Goal: Information Seeking & Learning: Learn about a topic

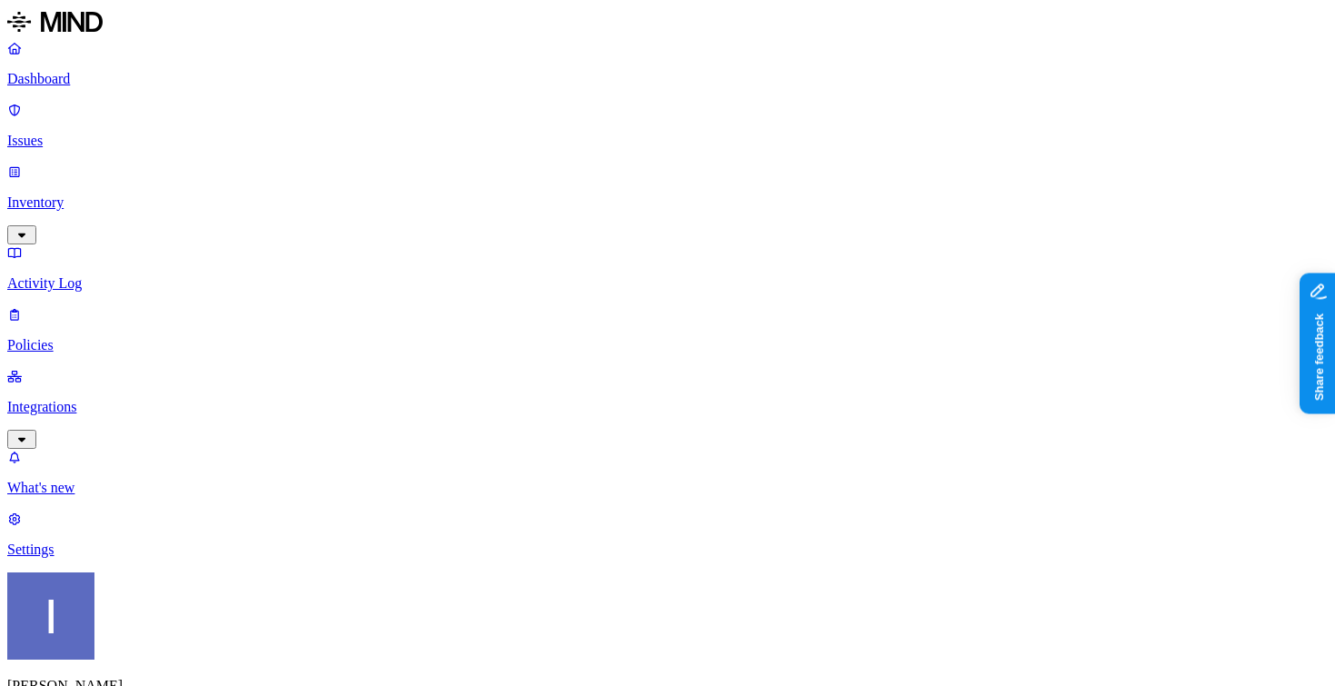
scroll to position [78, 0]
drag, startPoint x: 493, startPoint y: 465, endPoint x: 729, endPoint y: 468, distance: 236.2
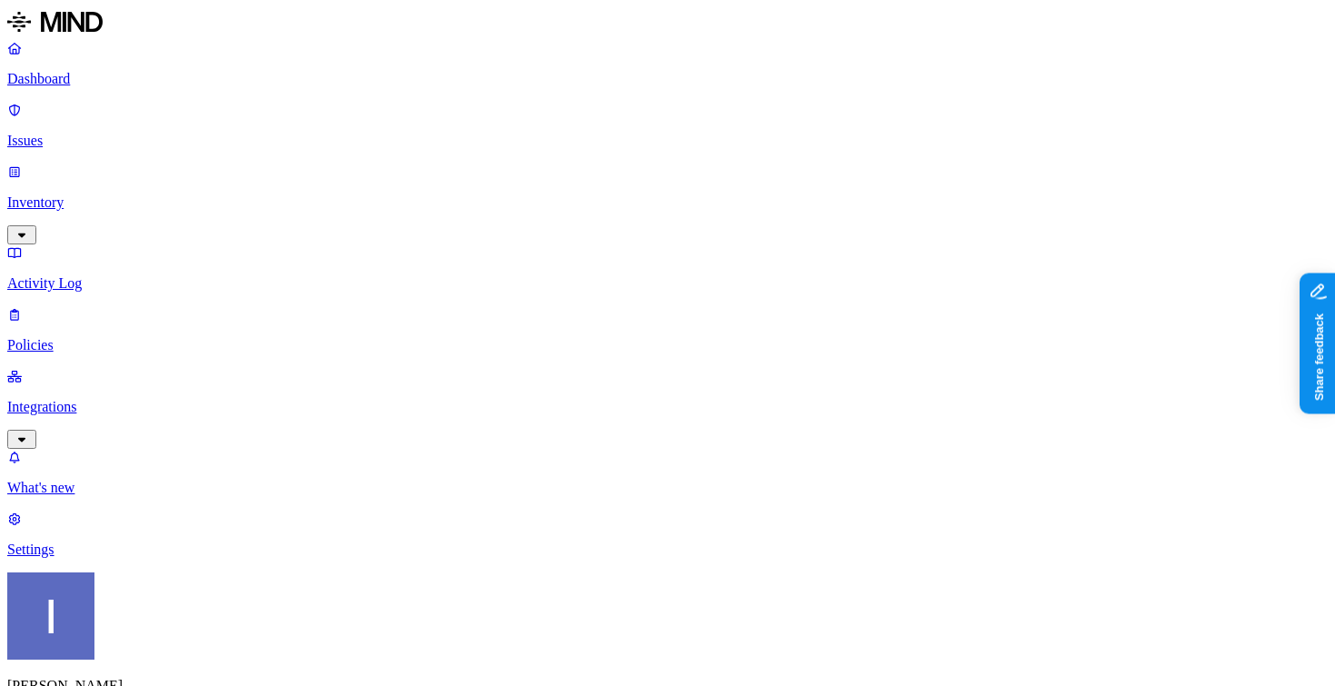
scroll to position [0, 0]
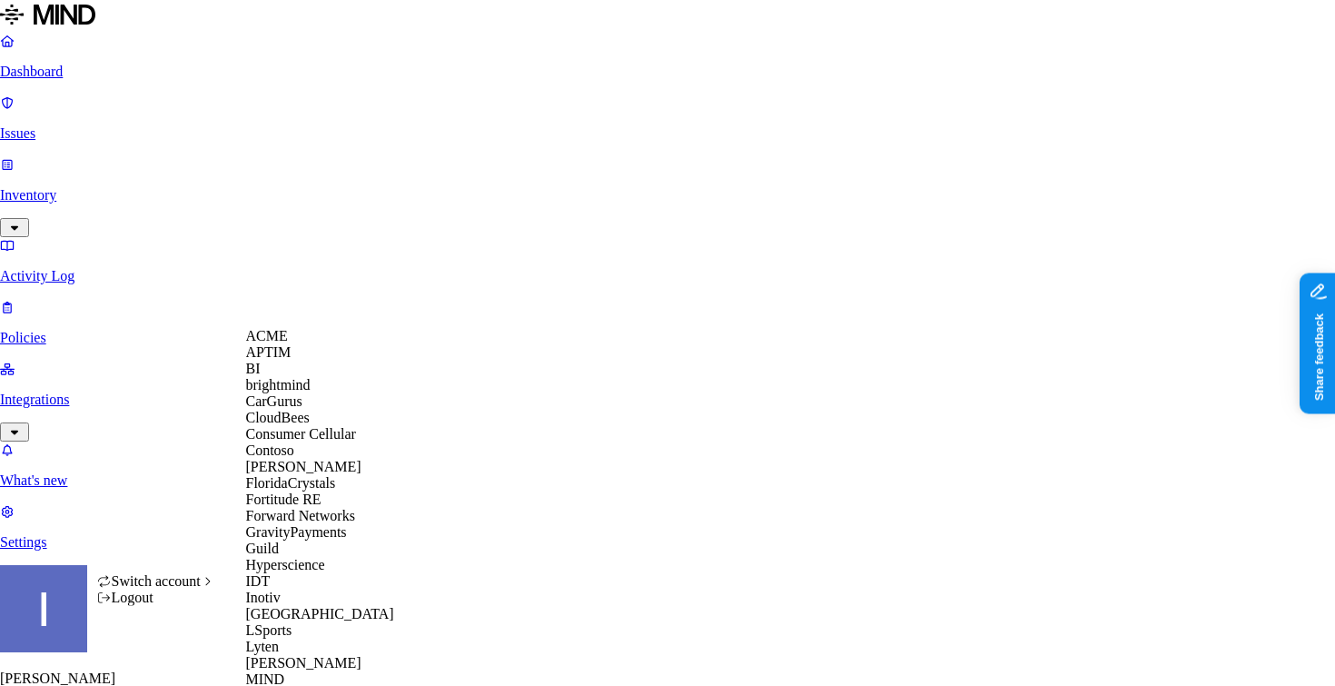
scroll to position [25, 0]
click at [319, 426] on div "CloudBees" at bounding box center [334, 418] width 176 height 16
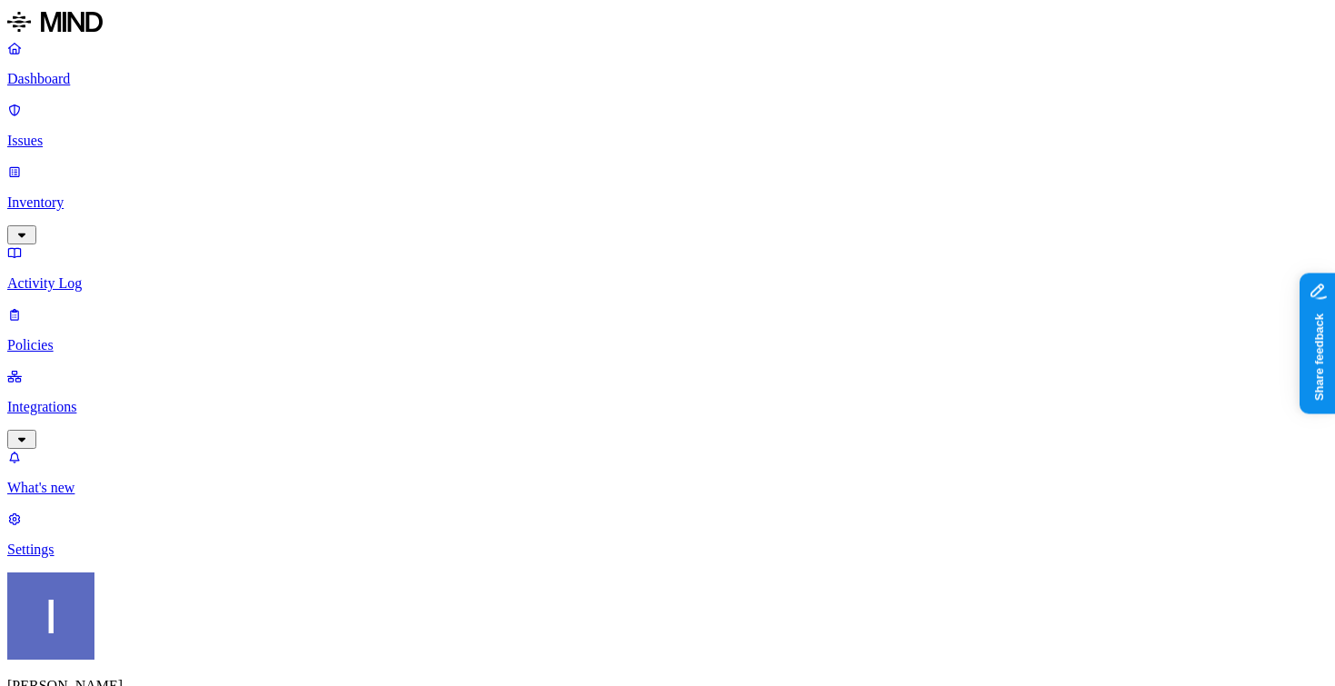
drag, startPoint x: 494, startPoint y: 463, endPoint x: 868, endPoint y: 504, distance: 376.4
drag, startPoint x: 654, startPoint y: 466, endPoint x: 754, endPoint y: 467, distance: 99.9
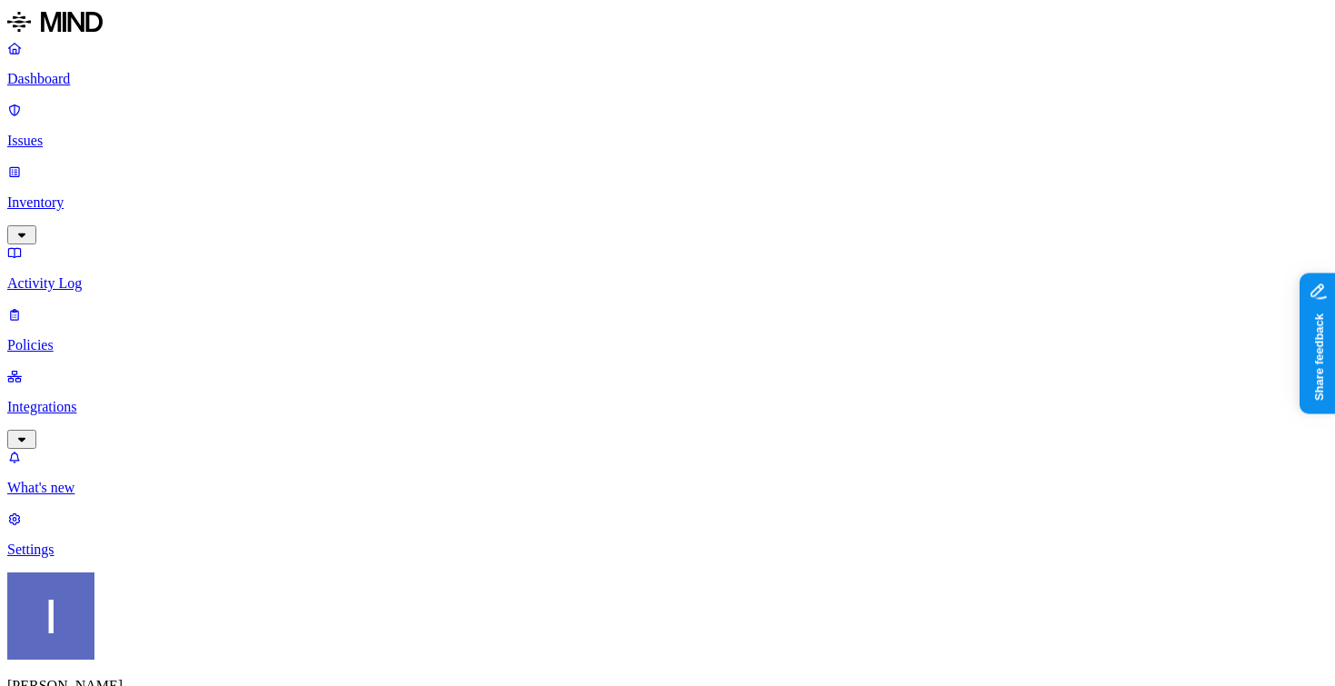
click at [101, 194] on p "Inventory" at bounding box center [667, 202] width 1321 height 16
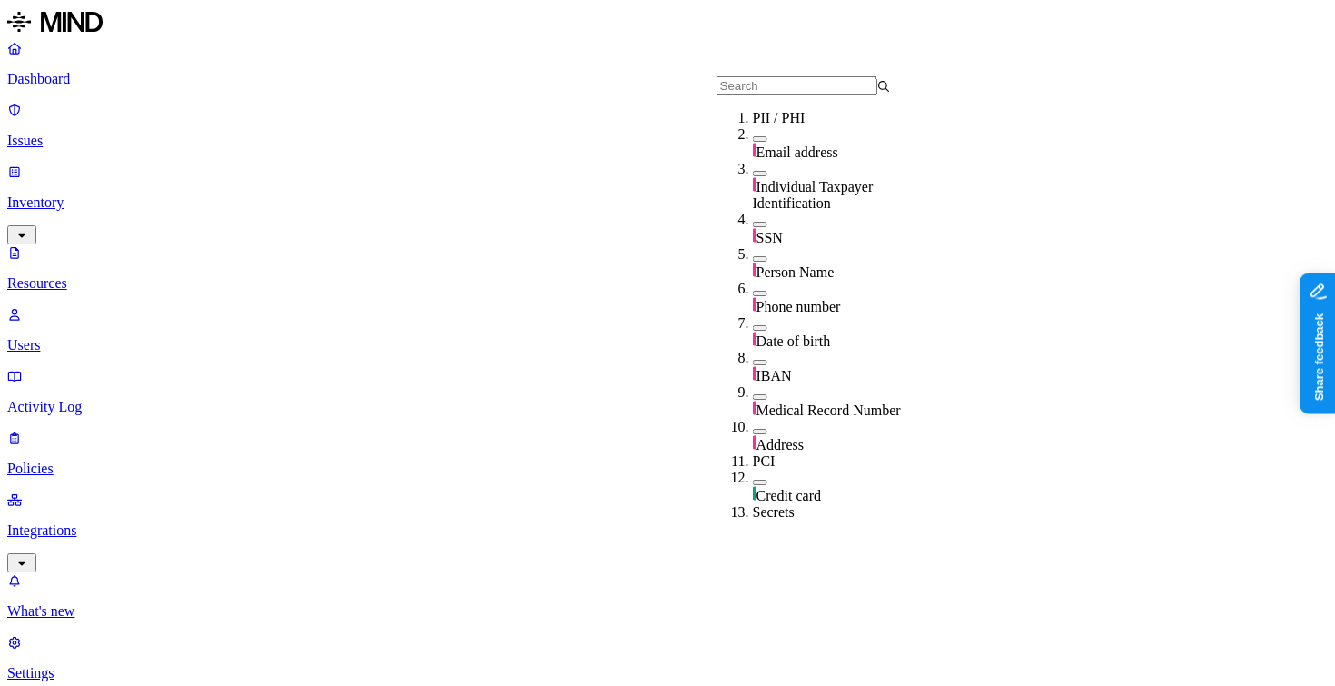
click at [813, 219] on div "SSN" at bounding box center [840, 229] width 174 height 35
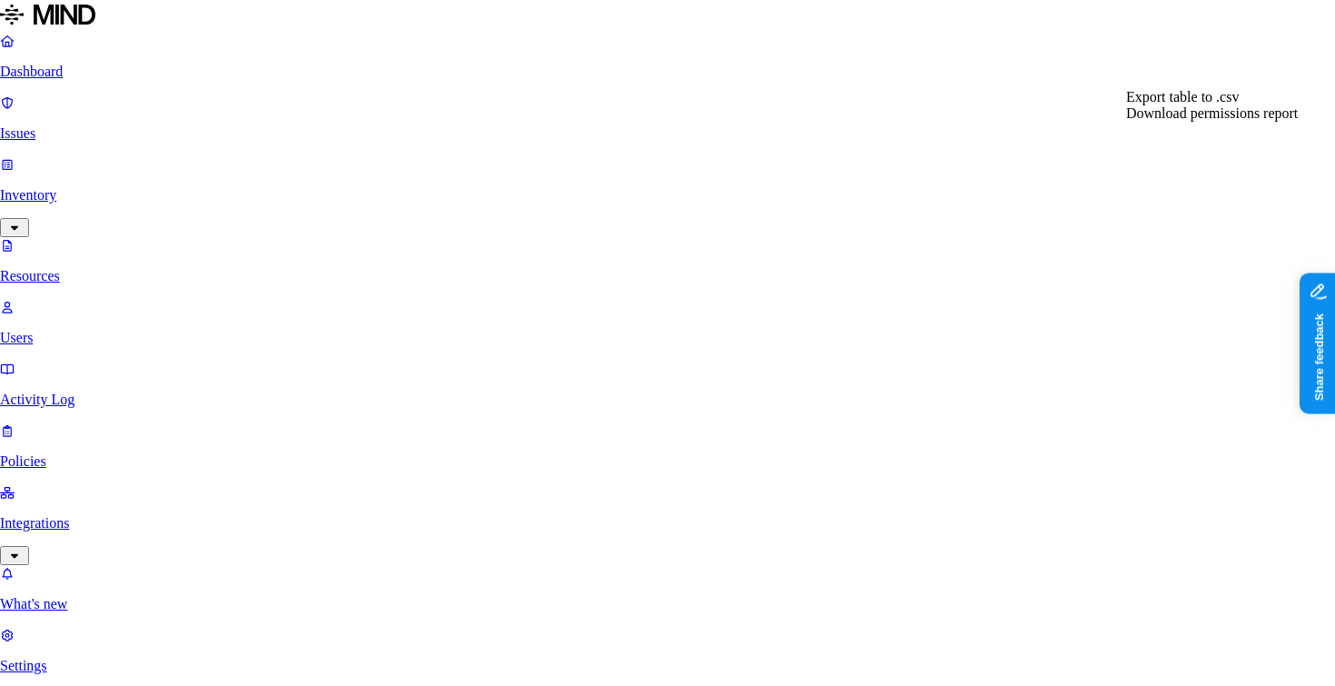
click at [1214, 104] on span "Export table to .csv" at bounding box center [1182, 96] width 113 height 15
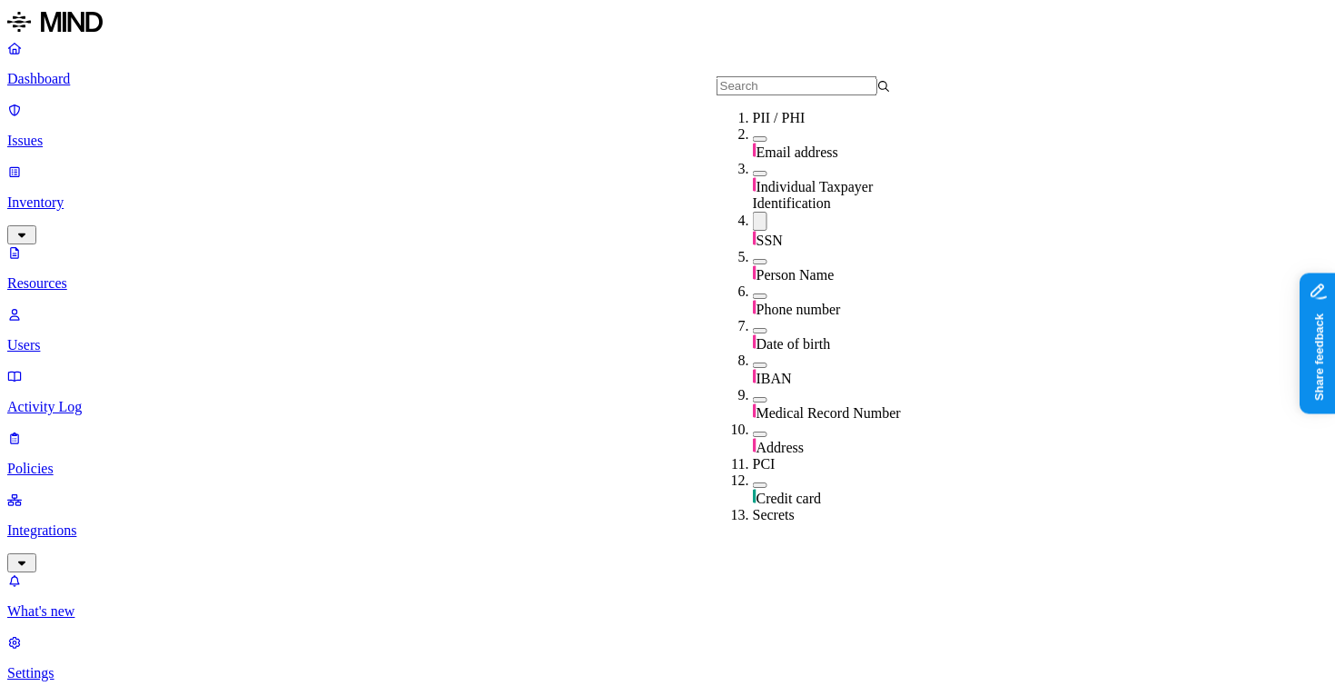
click at [787, 214] on div "SSN" at bounding box center [840, 230] width 174 height 37
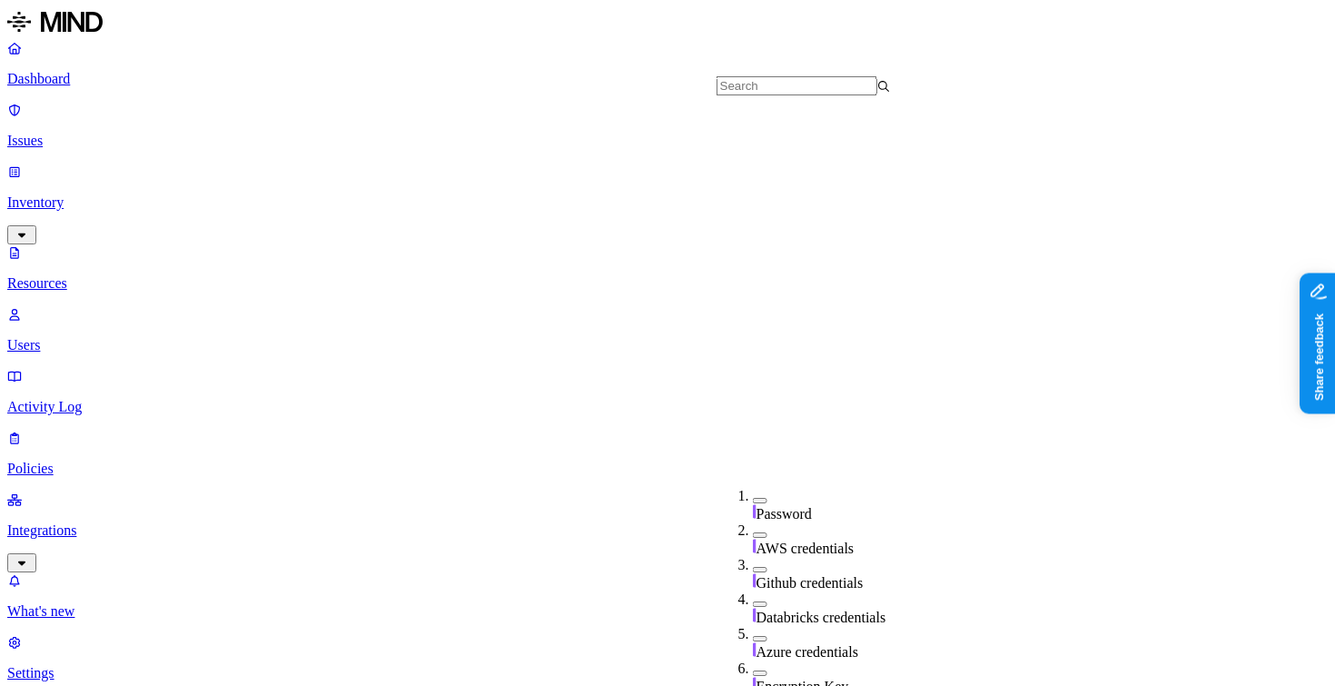
scroll to position [547, 0]
drag, startPoint x: 448, startPoint y: 124, endPoint x: 528, endPoint y: 124, distance: 79.9
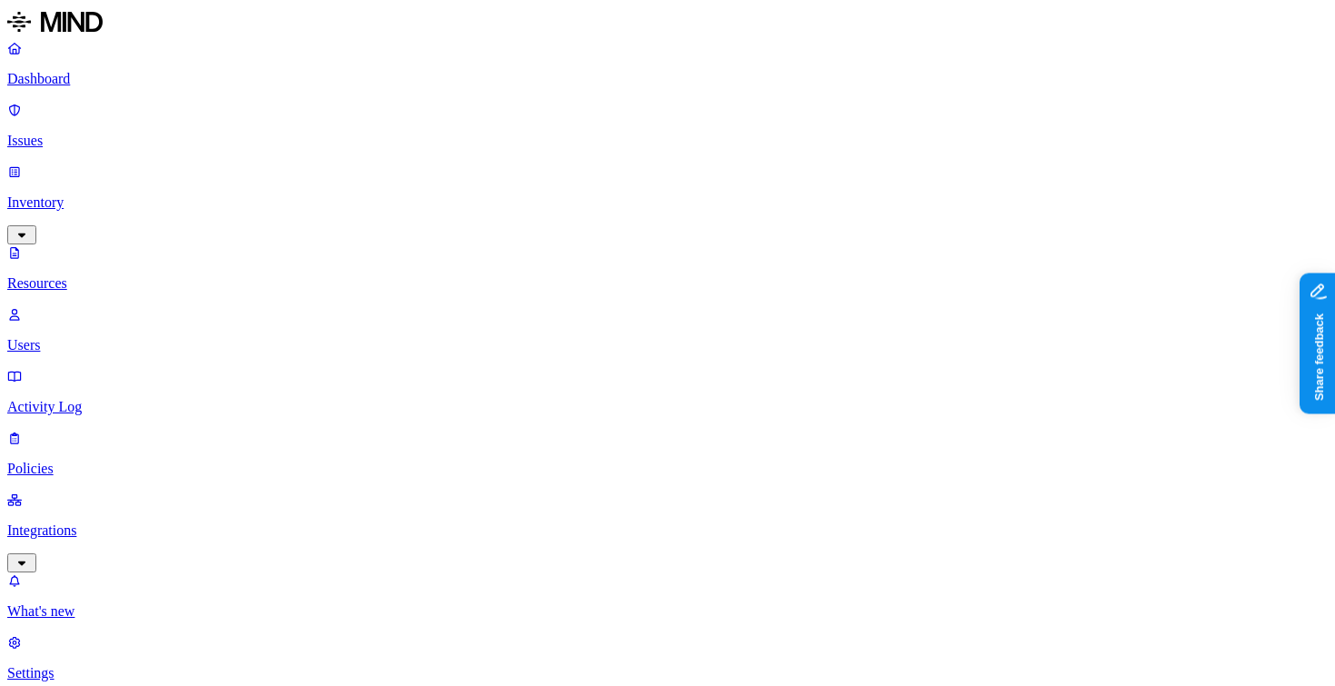
drag, startPoint x: 528, startPoint y: 124, endPoint x: 716, endPoint y: 131, distance: 188.2
drag, startPoint x: 716, startPoint y: 131, endPoint x: 623, endPoint y: 158, distance: 96.6
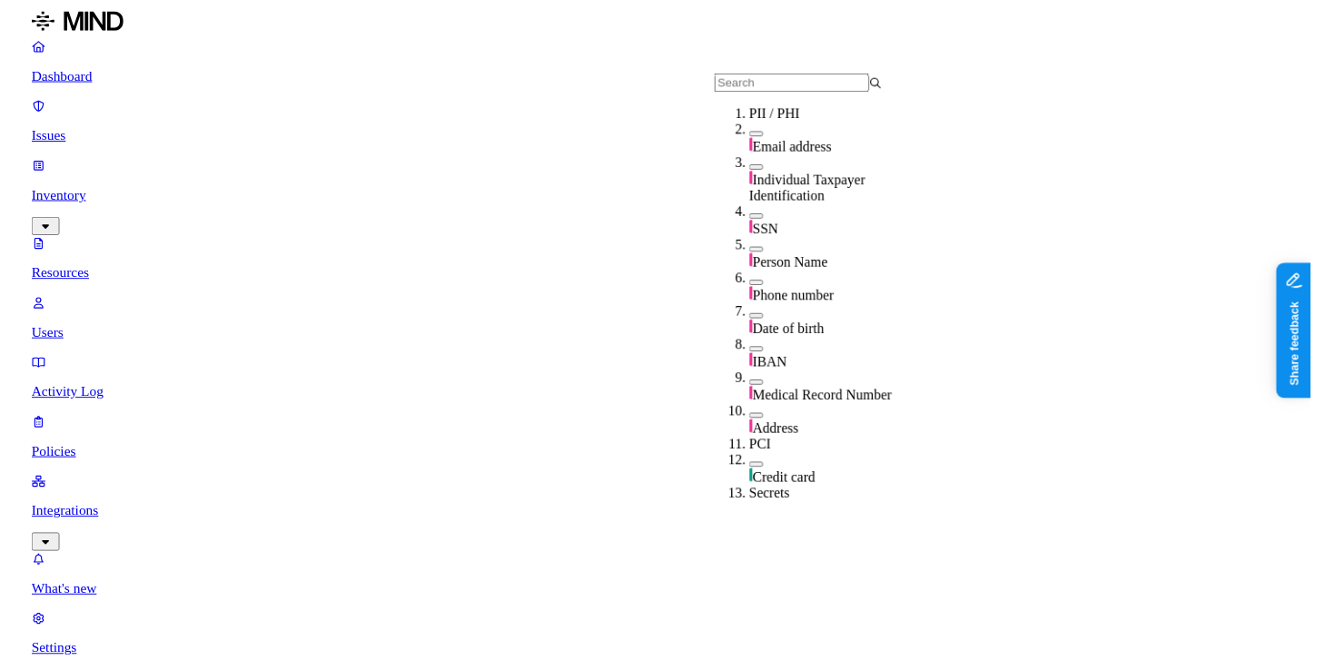
scroll to position [532, 0]
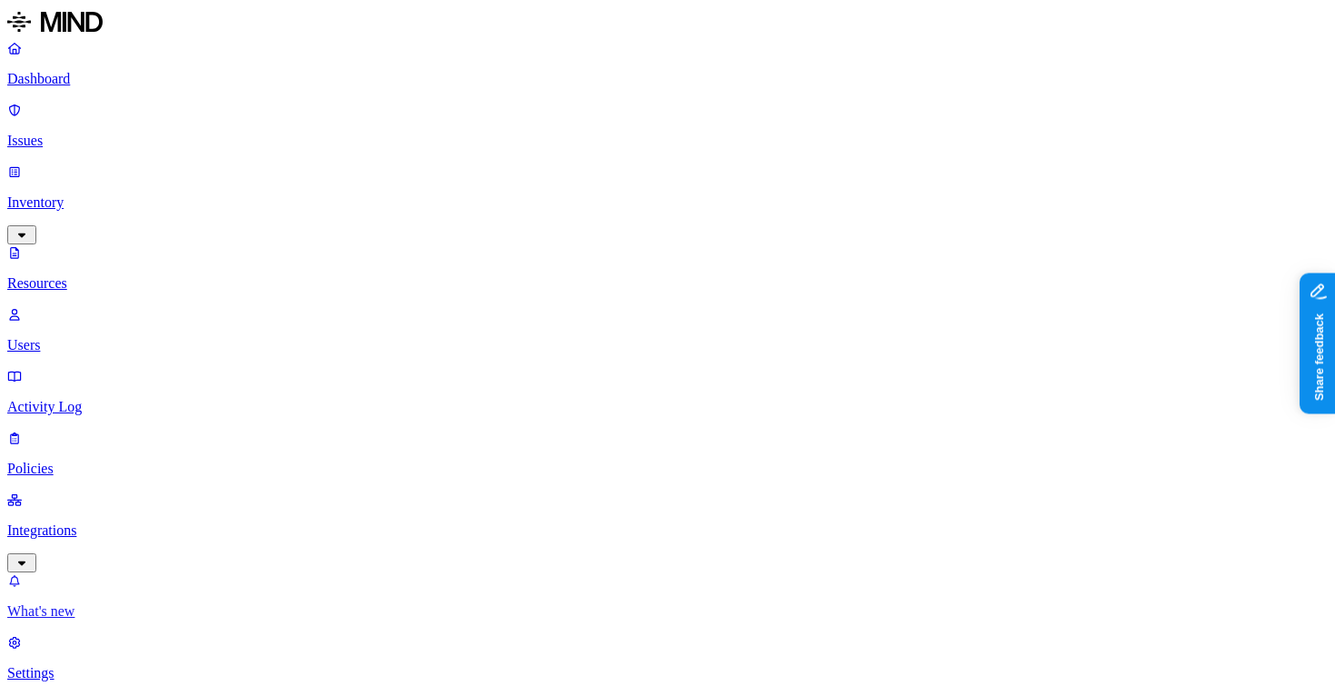
click at [90, 603] on p "What's new" at bounding box center [667, 611] width 1321 height 16
